Goal: Task Accomplishment & Management: Use online tool/utility

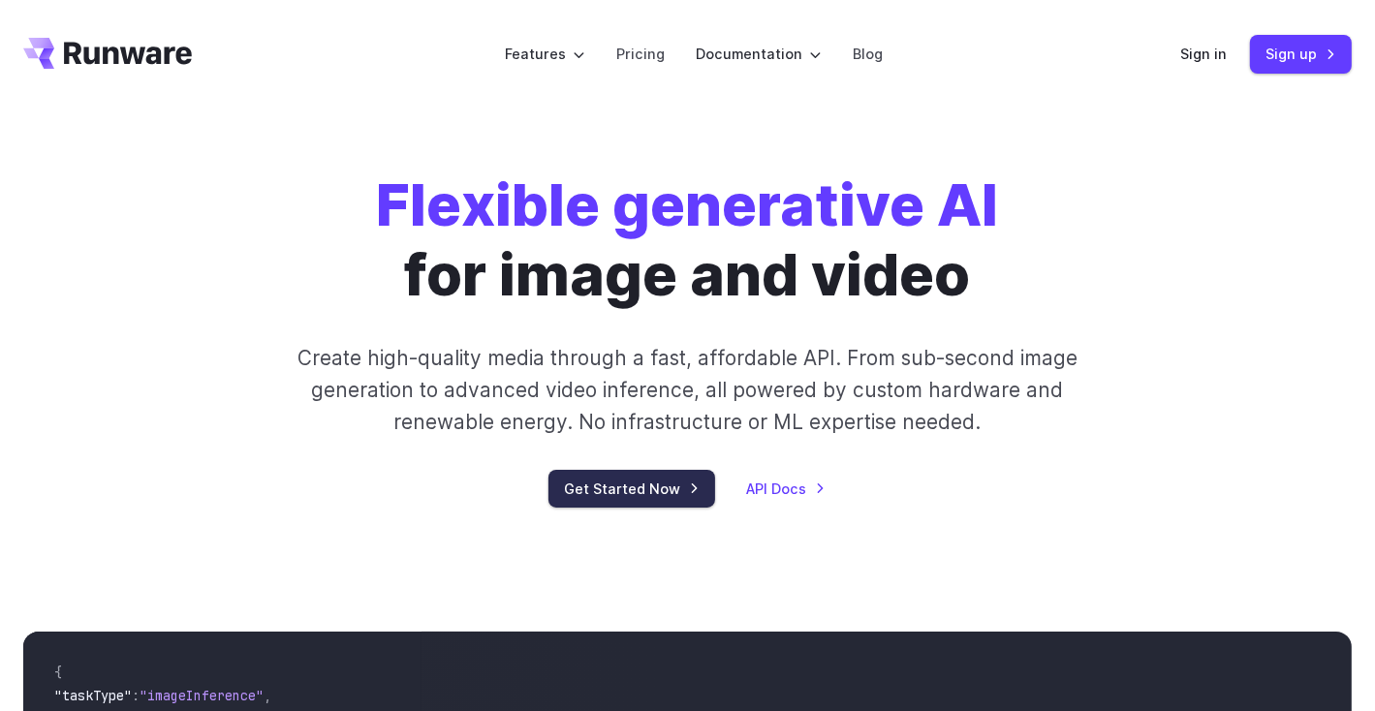
click at [694, 492] on link "Get Started Now" at bounding box center [632, 489] width 167 height 38
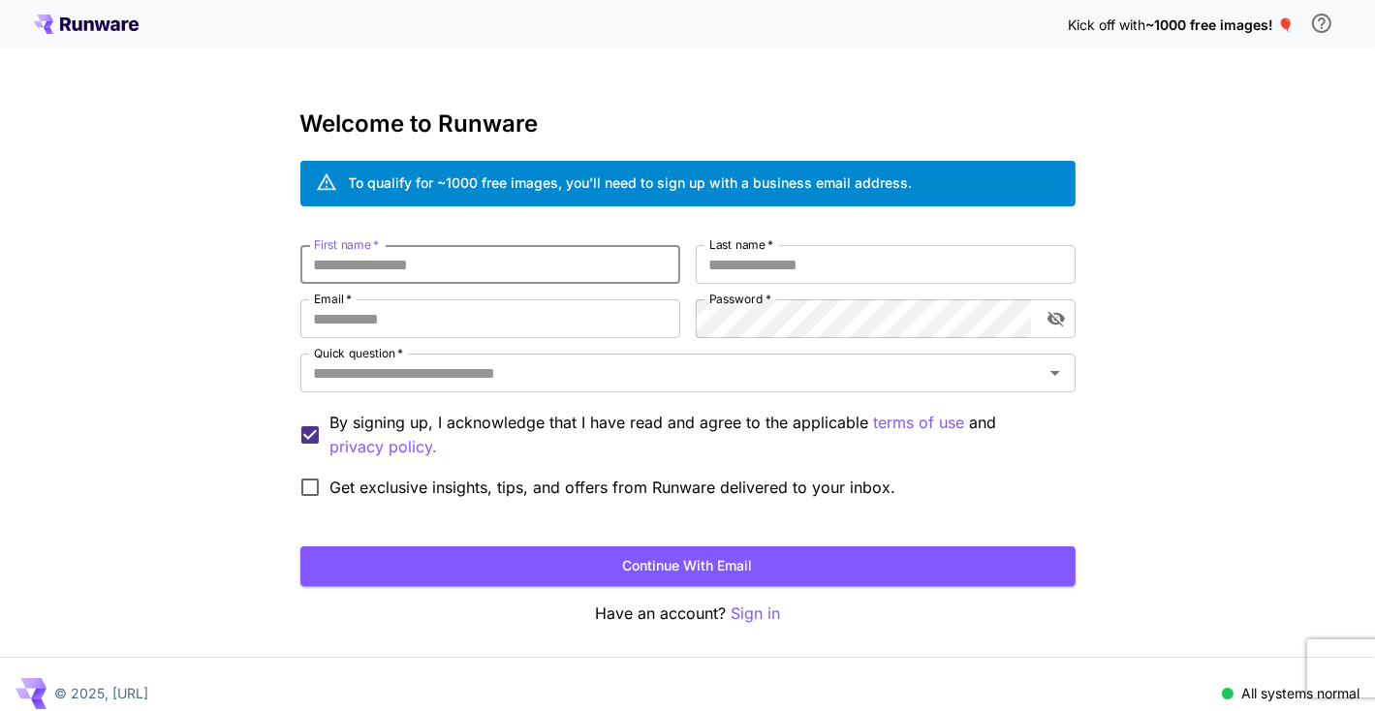
click at [535, 263] on input "First name   *" at bounding box center [490, 264] width 380 height 39
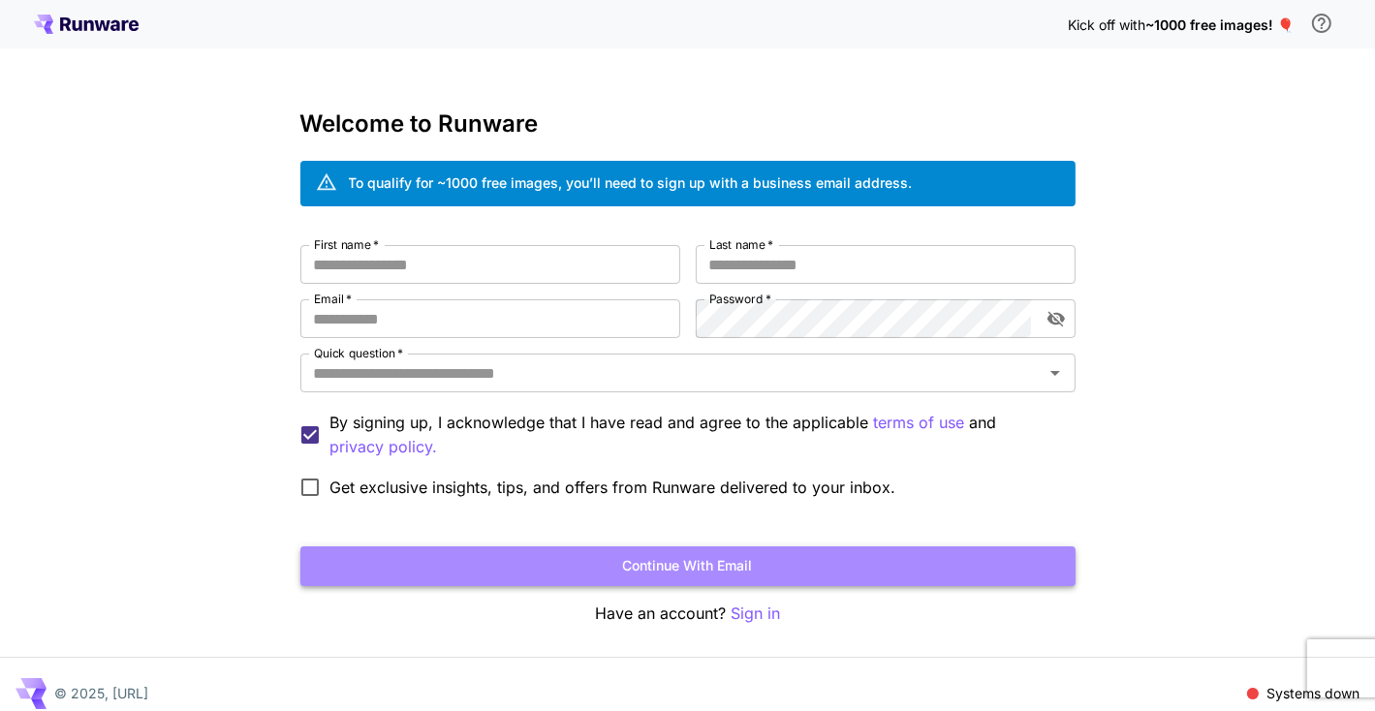
click at [710, 570] on button "Continue with email" at bounding box center [687, 567] width 775 height 40
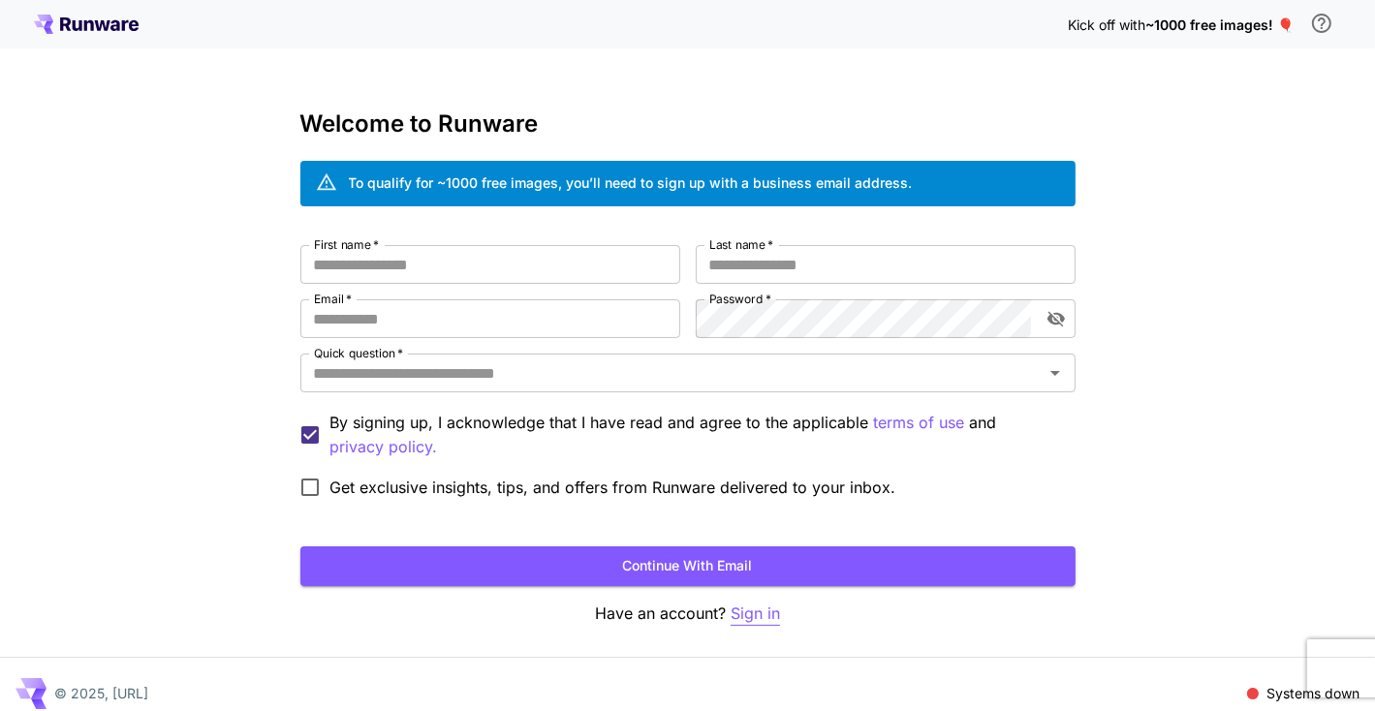
click at [755, 611] on p "Sign in" at bounding box center [755, 614] width 49 height 24
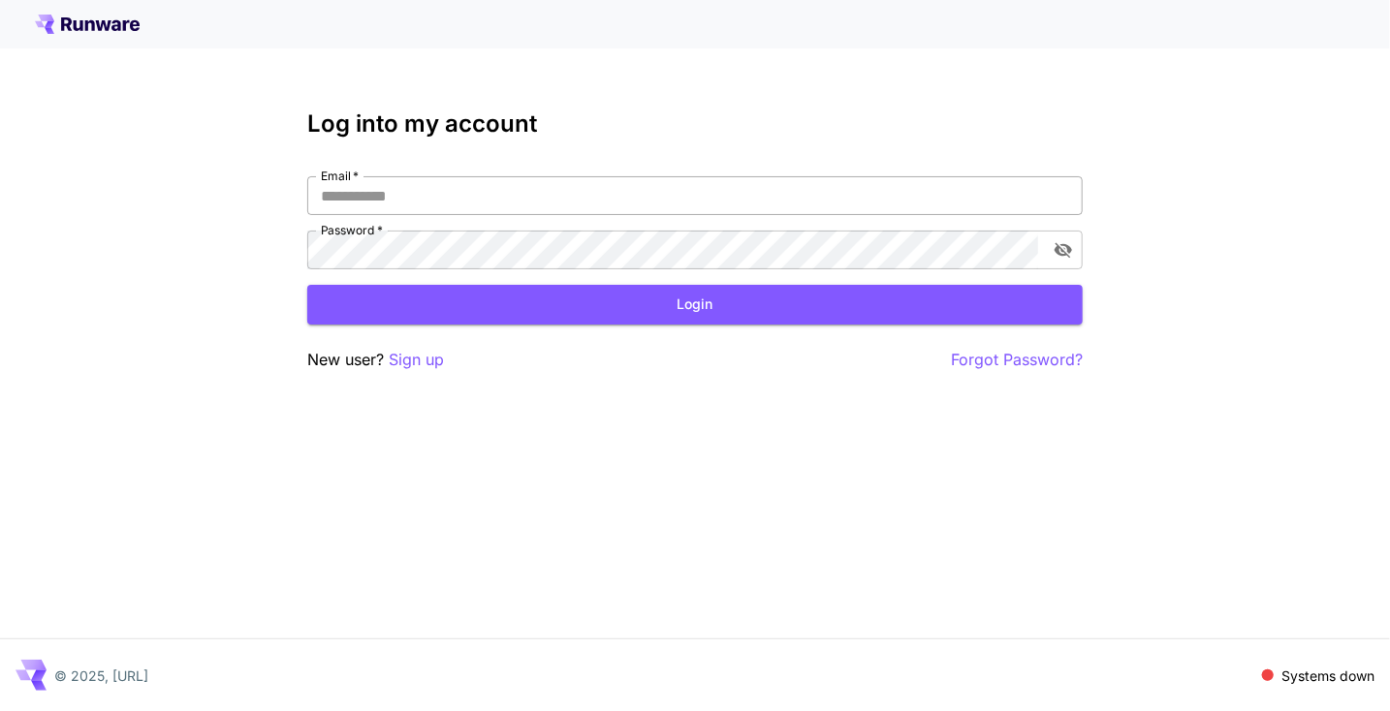
click at [422, 189] on input "Email   *" at bounding box center [694, 195] width 775 height 39
type input "**********"
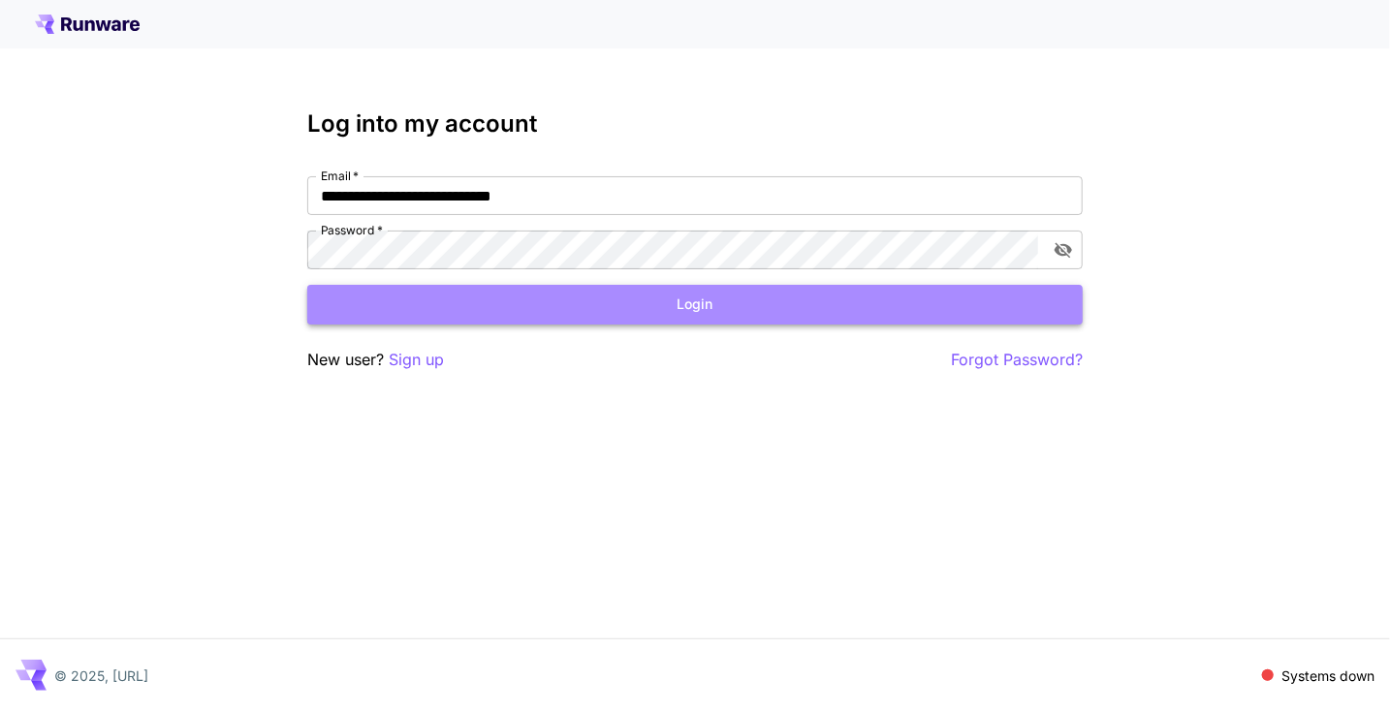
click at [571, 299] on button "Login" at bounding box center [694, 305] width 775 height 40
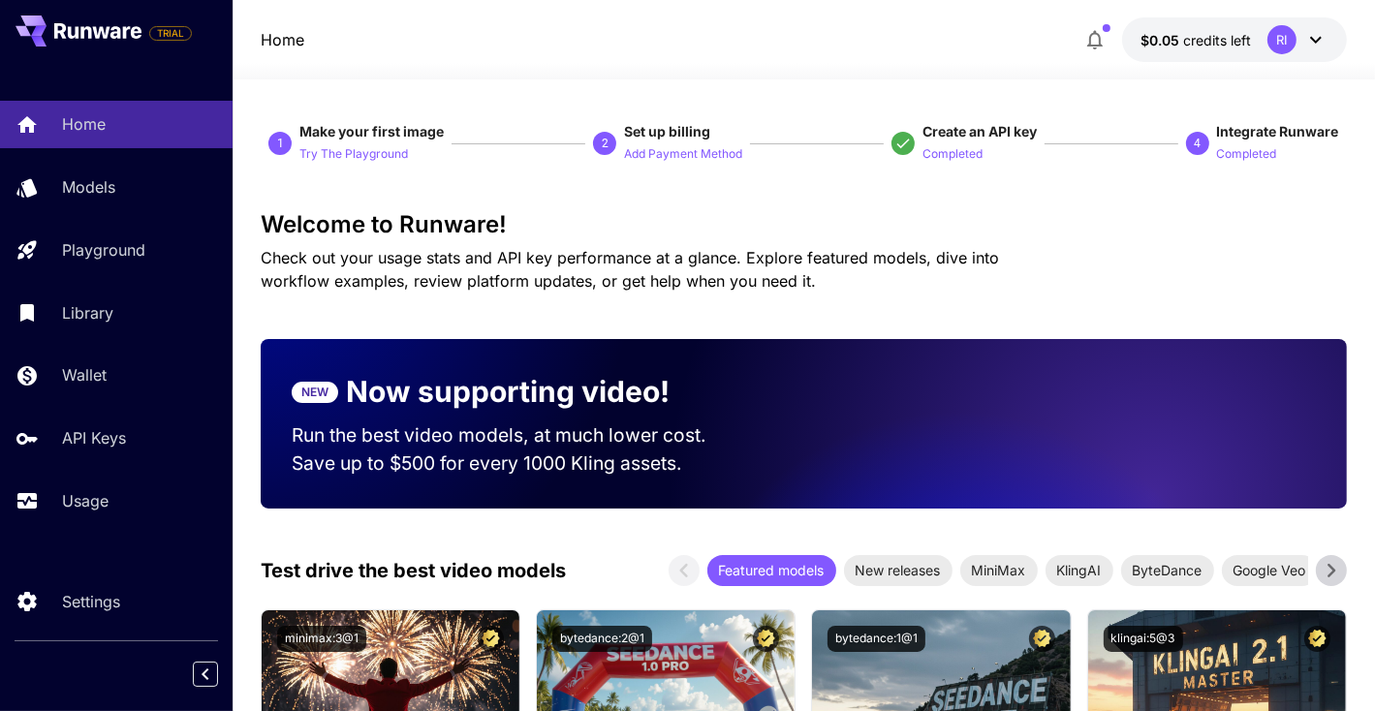
click at [949, 141] on button "Completed" at bounding box center [953, 152] width 60 height 23
click at [943, 141] on button "Completed" at bounding box center [953, 152] width 60 height 23
click at [1308, 36] on icon at bounding box center [1315, 39] width 23 height 23
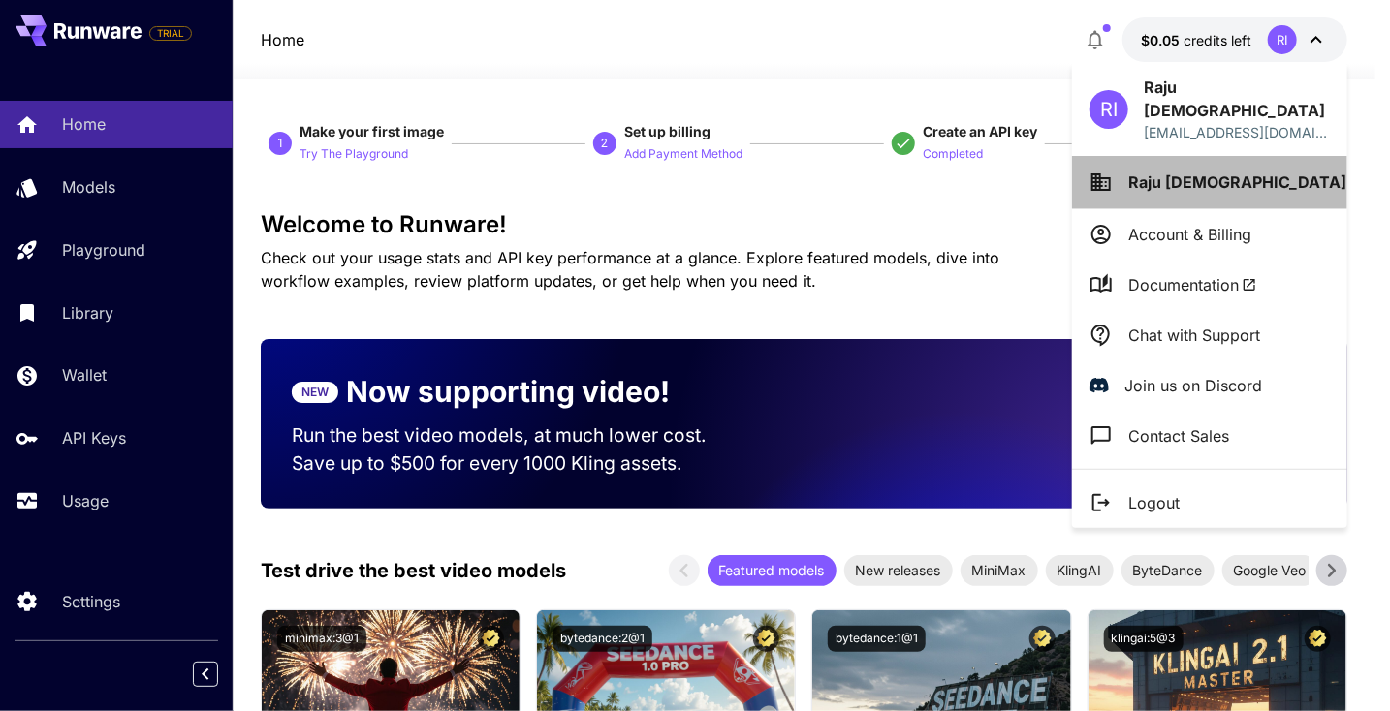
click at [1257, 161] on li "Raju Islam" at bounding box center [1209, 182] width 275 height 52
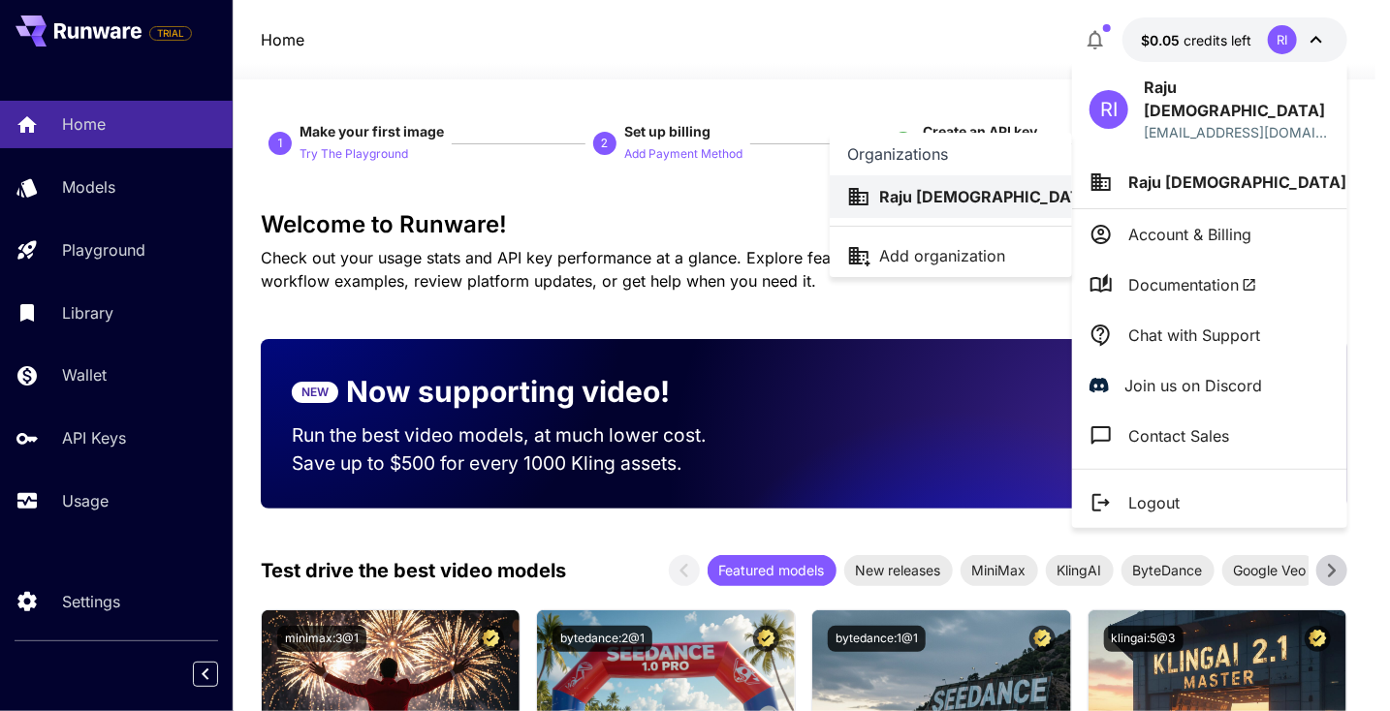
click at [927, 346] on div at bounding box center [695, 355] width 1390 height 711
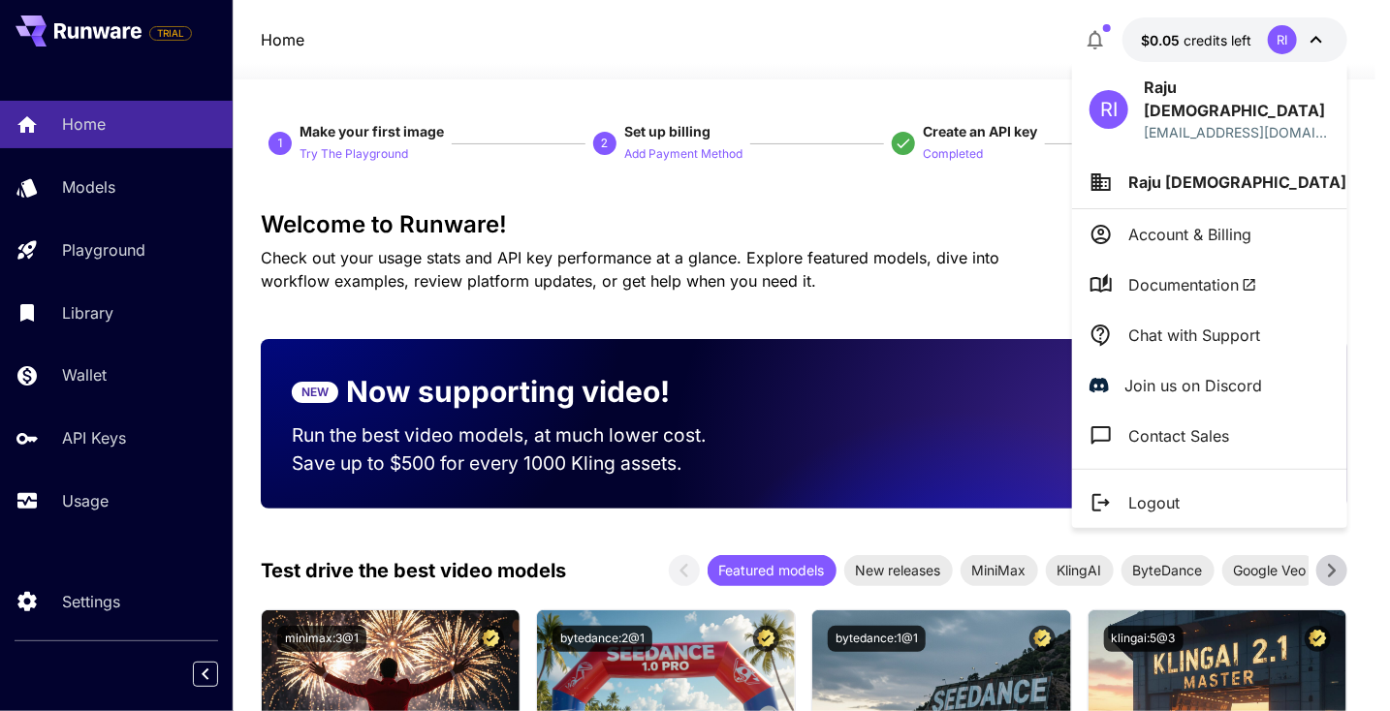
click at [75, 442] on div at bounding box center [695, 355] width 1390 height 711
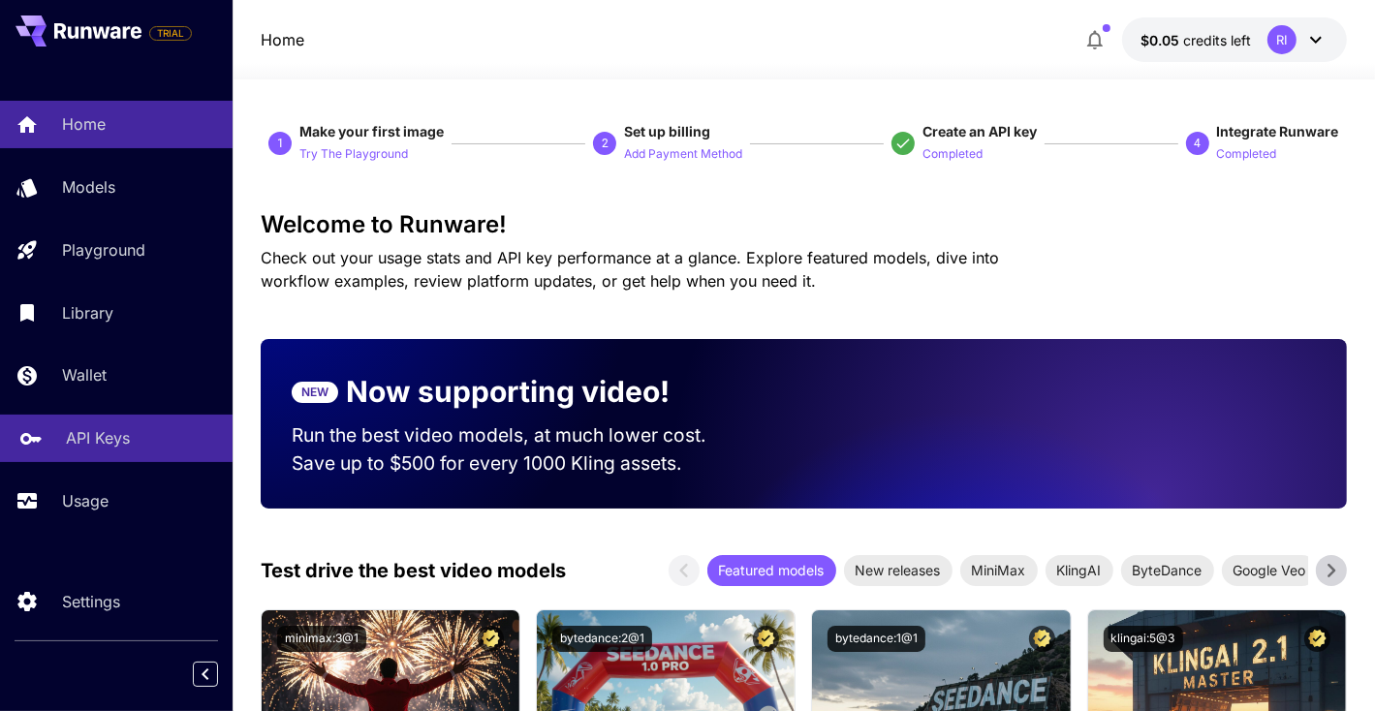
click at [75, 442] on p "API Keys" at bounding box center [98, 437] width 64 height 23
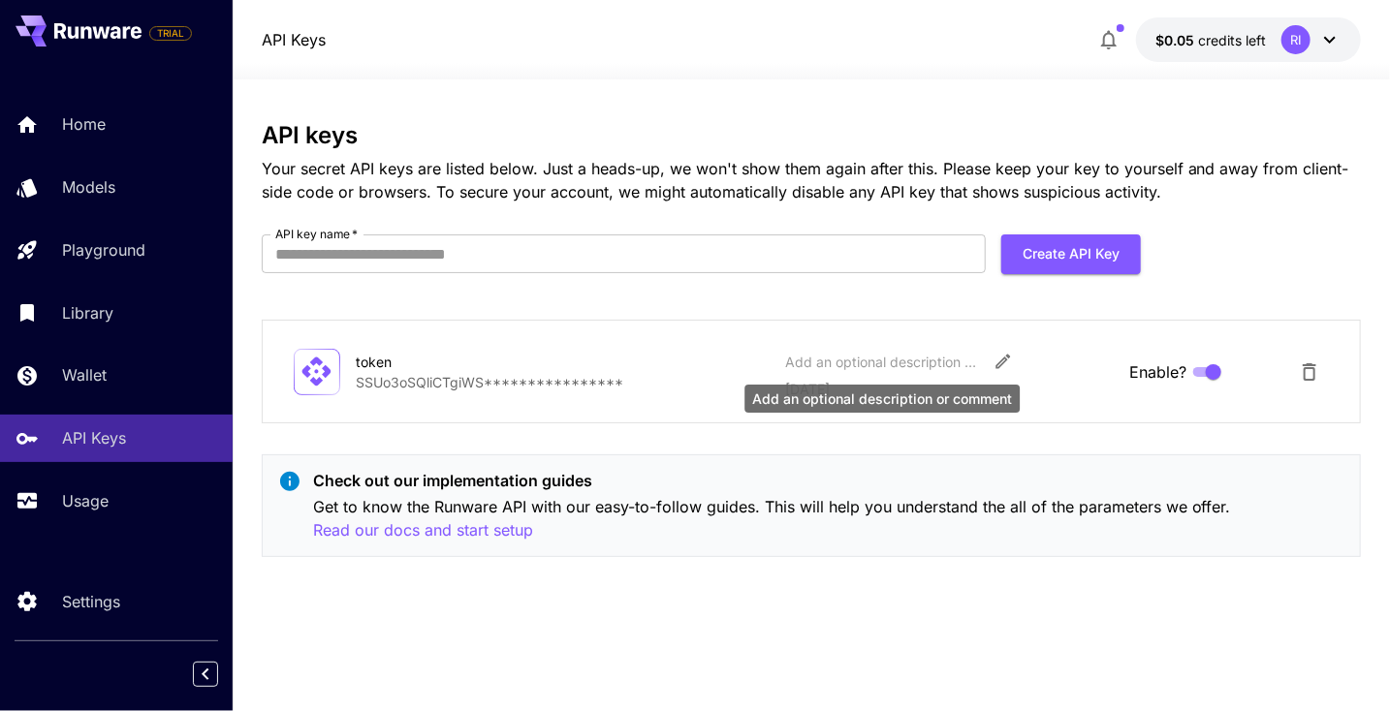
click at [826, 369] on div "Add an optional description or comment" at bounding box center [882, 362] width 194 height 20
click at [1005, 358] on icon "Edit" at bounding box center [1002, 362] width 15 height 15
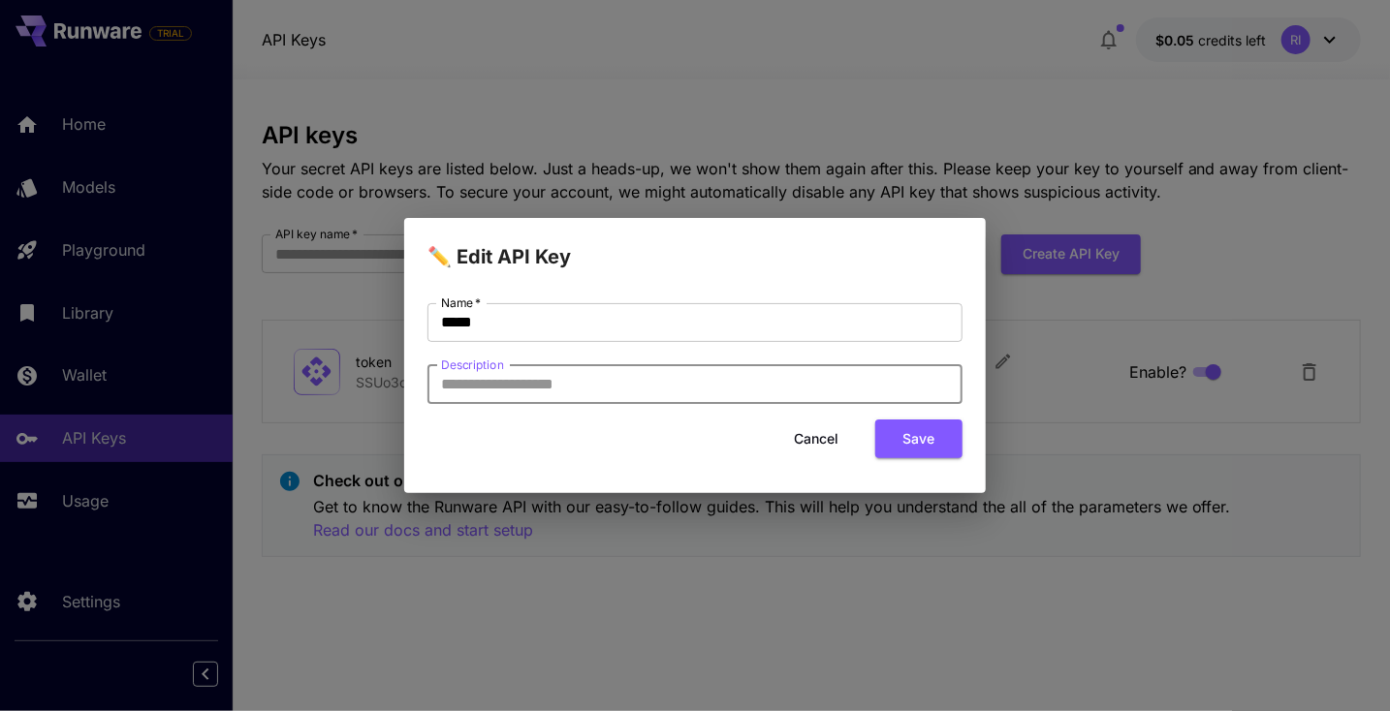
click at [880, 370] on input "Description" at bounding box center [694, 384] width 535 height 39
click at [808, 437] on button "Cancel" at bounding box center [815, 440] width 87 height 40
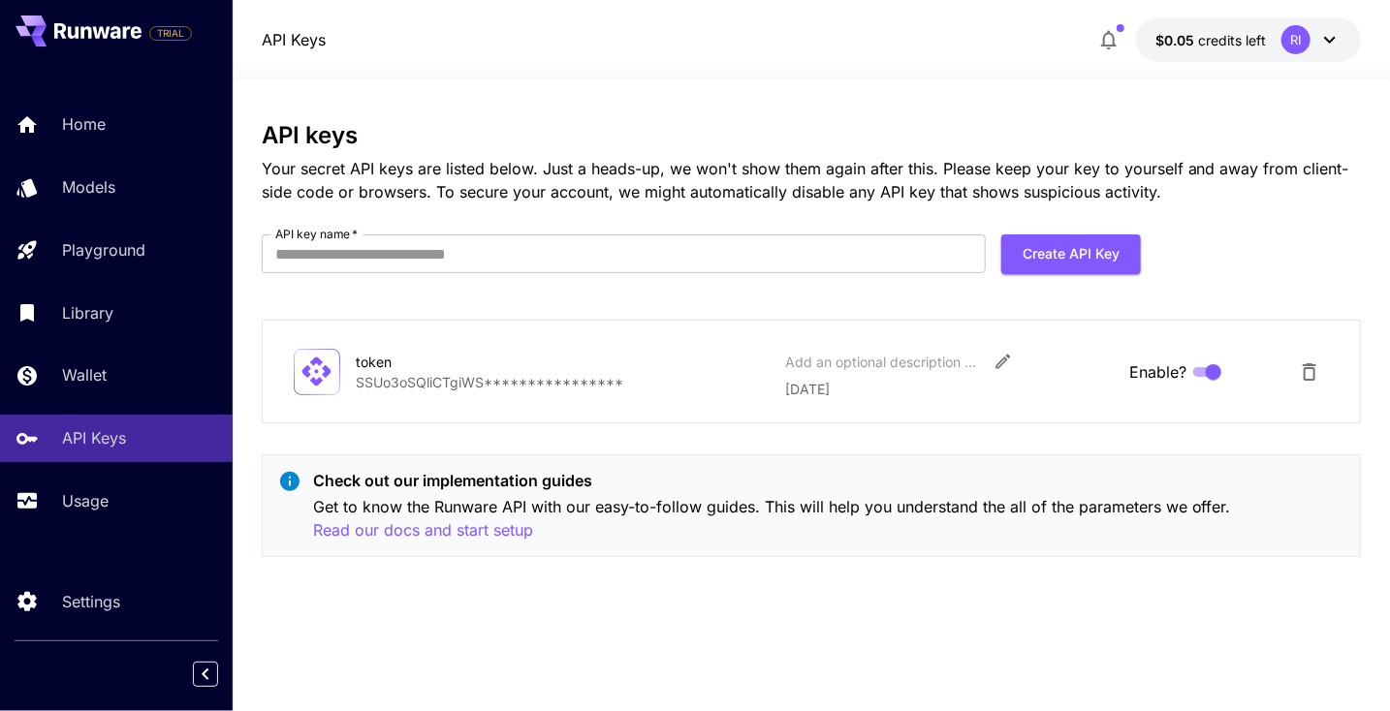
click at [609, 372] on p "**********" at bounding box center [563, 382] width 414 height 20
drag, startPoint x: 636, startPoint y: 376, endPoint x: 553, endPoint y: 368, distance: 82.7
click at [553, 368] on div "**********" at bounding box center [563, 372] width 414 height 41
copy div "**********"
